Goal: Task Accomplishment & Management: Manage account settings

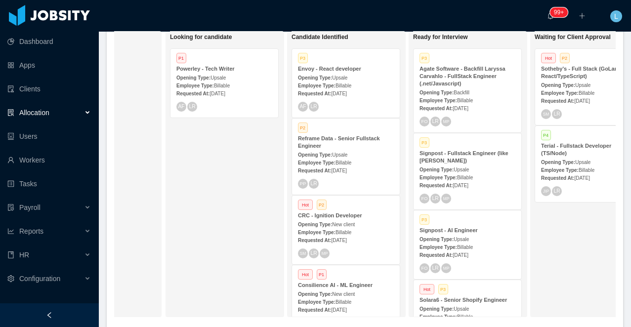
scroll to position [0, 100]
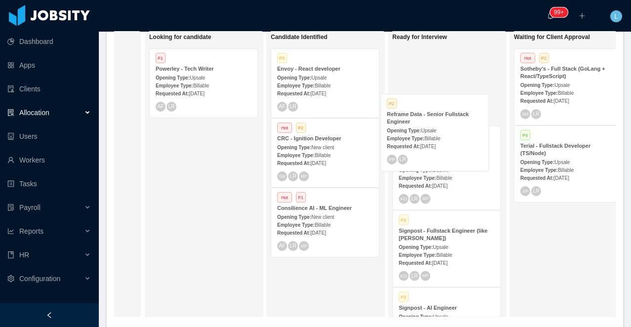
drag, startPoint x: 320, startPoint y: 145, endPoint x: 430, endPoint y: 121, distance: 112.4
click at [430, 121] on div "On Hold Looking for candidate P1 Powerley - Tech Writer Opening Type: Upsale Em…" at bounding box center [365, 178] width 502 height 295
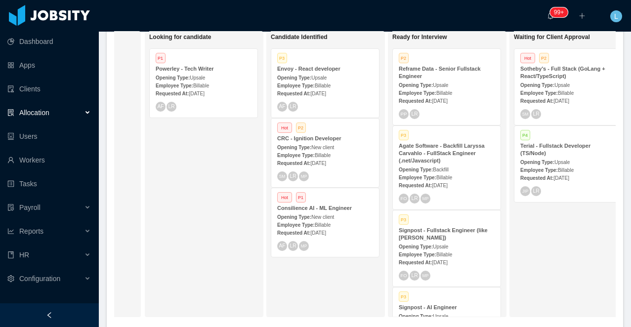
click at [444, 78] on div "Reframe Data - Senior Fullstack Engineer" at bounding box center [447, 72] width 96 height 15
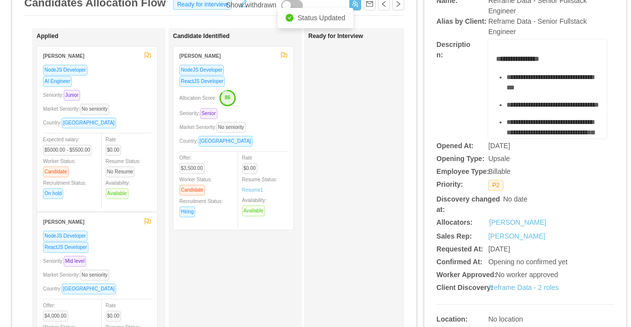
scroll to position [42, 0]
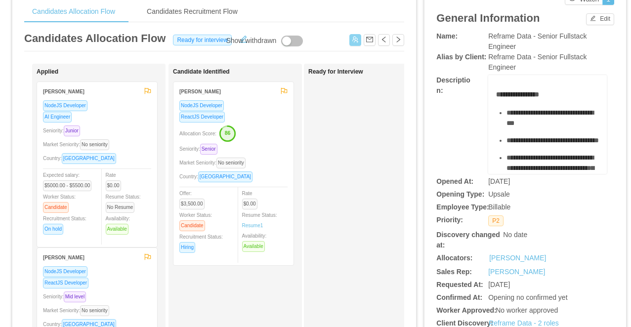
click at [356, 44] on button "button" at bounding box center [356, 40] width 12 height 12
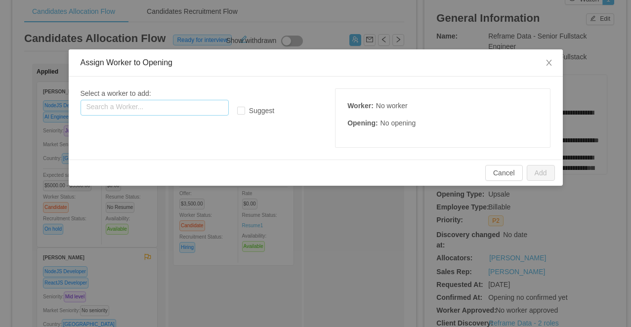
click at [199, 102] on input "text" at bounding box center [155, 108] width 148 height 16
paste input "**********"
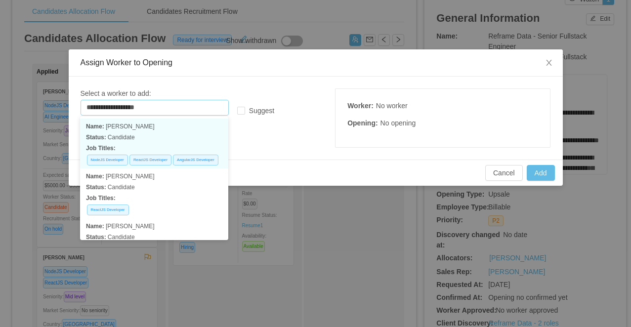
click at [188, 130] on p "Name: [PERSON_NAME]" at bounding box center [154, 126] width 136 height 11
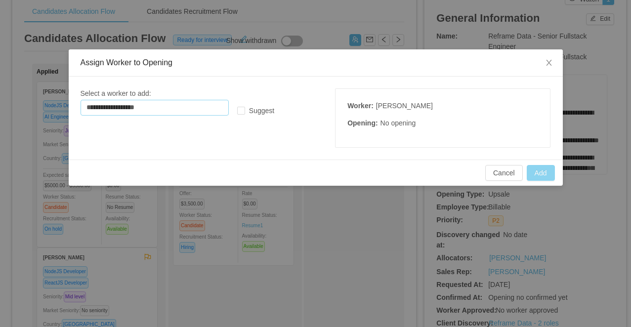
type input "**********"
click at [538, 173] on button "Add" at bounding box center [541, 173] width 28 height 16
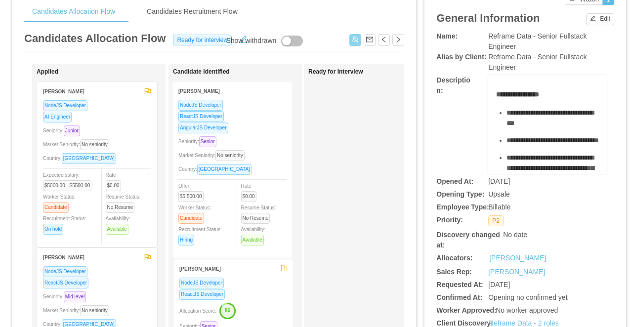
drag, startPoint x: 129, startPoint y: 138, endPoint x: 265, endPoint y: 137, distance: 135.5
click at [265, 137] on div "Applied [PERSON_NAME] NodeJS Developer ReactJS Developer AngularJS Developer Se…" at bounding box center [214, 315] width 380 height 502
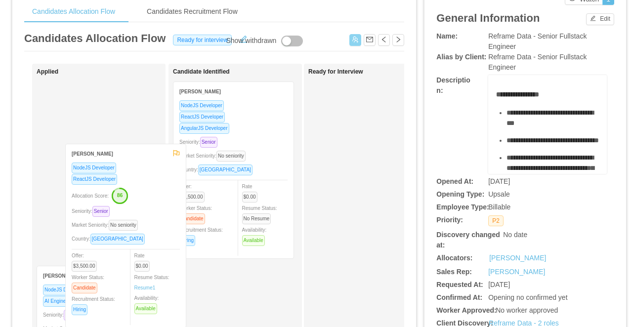
drag, startPoint x: 252, startPoint y: 282, endPoint x: 121, endPoint y: 99, distance: 225.3
click at [121, 99] on div "Applied [PERSON_NAME] NodeJS Developer AI Engineer Seniority: Junior Market Sen…" at bounding box center [214, 315] width 380 height 502
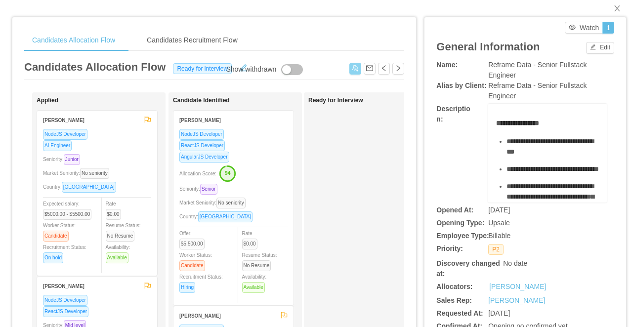
scroll to position [0, 0]
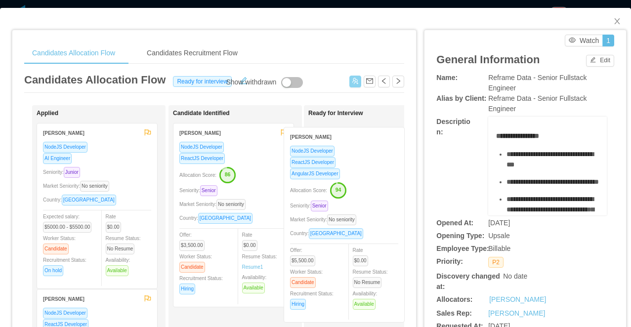
drag, startPoint x: 263, startPoint y: 166, endPoint x: 374, endPoint y: 170, distance: 110.9
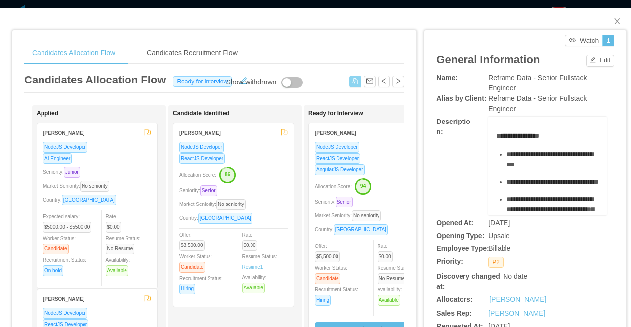
click at [380, 157] on div "ReactJS Developer" at bounding box center [369, 158] width 108 height 11
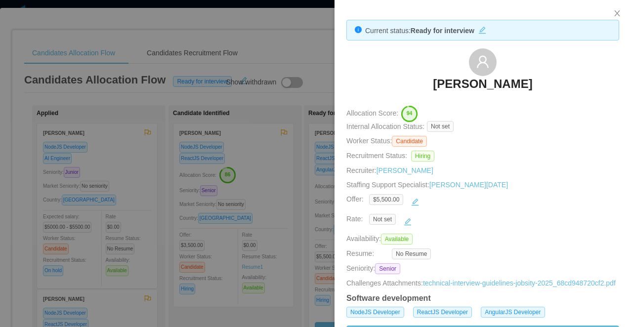
click at [298, 183] on div at bounding box center [315, 163] width 631 height 327
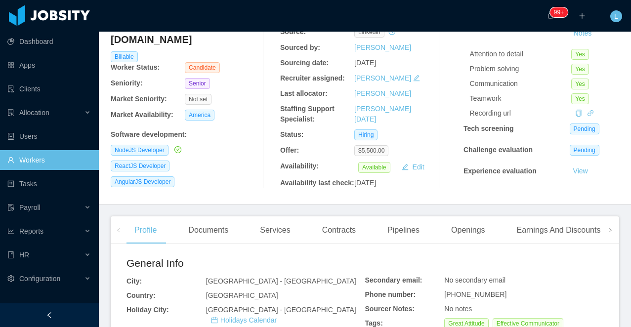
scroll to position [108, 0]
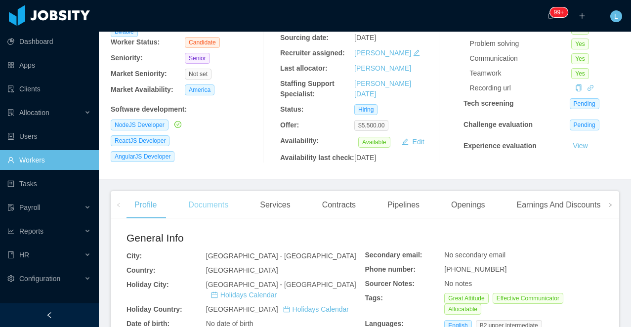
click at [211, 219] on div "Documents" at bounding box center [208, 205] width 56 height 28
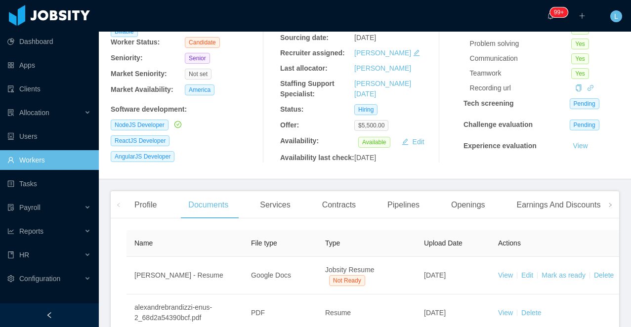
scroll to position [221, 0]
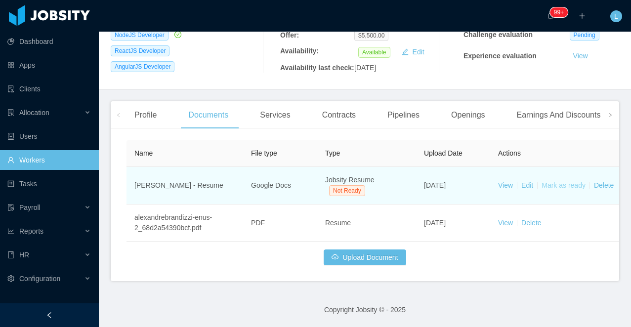
click at [556, 184] on link "Mark as ready" at bounding box center [564, 185] width 44 height 8
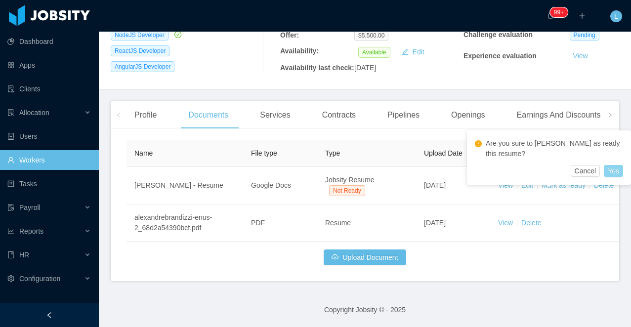
click at [613, 174] on button "Yes" at bounding box center [613, 171] width 19 height 12
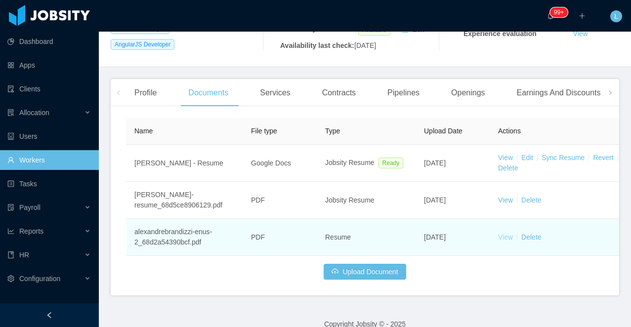
click at [501, 241] on link "View" at bounding box center [505, 237] width 15 height 8
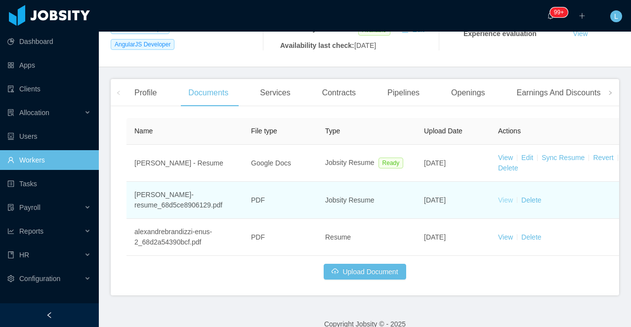
click at [506, 204] on link "View" at bounding box center [505, 200] width 15 height 8
